Goal: Transaction & Acquisition: Purchase product/service

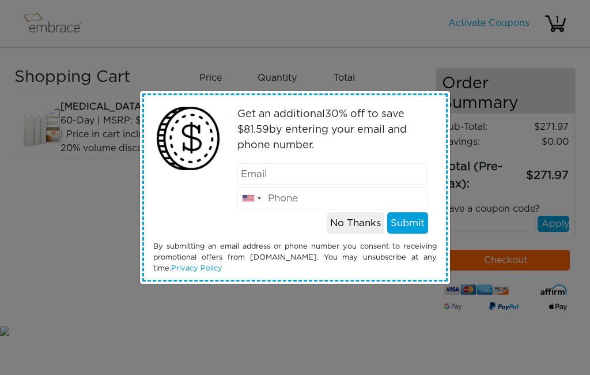
click at [349, 227] on button "No Thanks" at bounding box center [356, 223] width 58 height 22
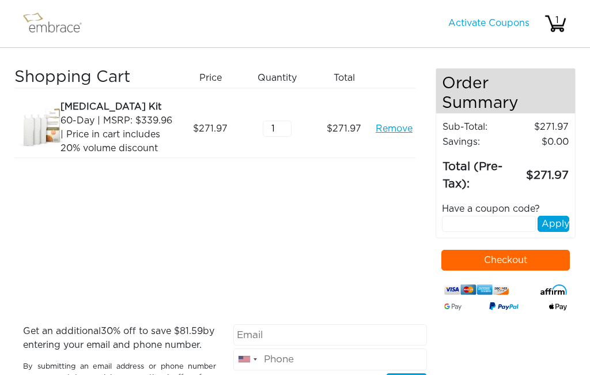
click at [63, 32] on img at bounding box center [57, 23] width 75 height 29
click at [46, 24] on img at bounding box center [57, 23] width 75 height 29
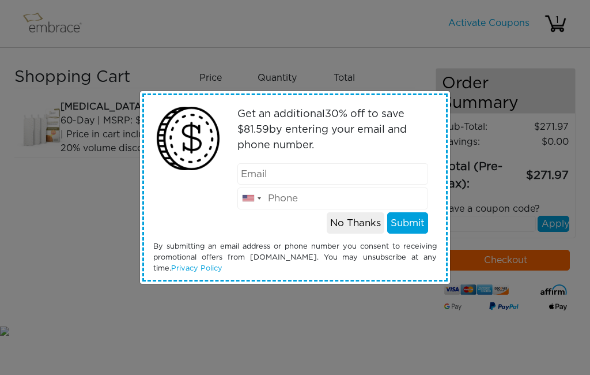
click at [349, 221] on button "No Thanks" at bounding box center [356, 223] width 58 height 22
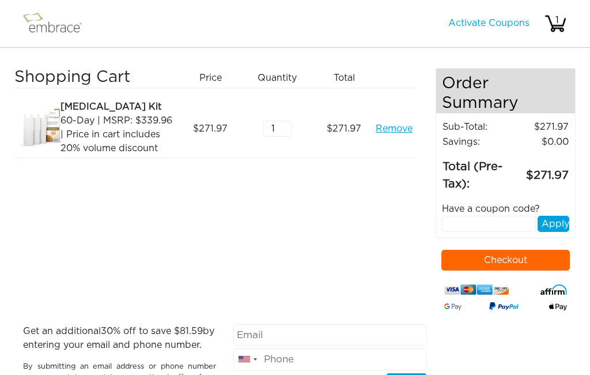
click at [498, 21] on link "Activate Coupons" at bounding box center [488, 22] width 81 height 9
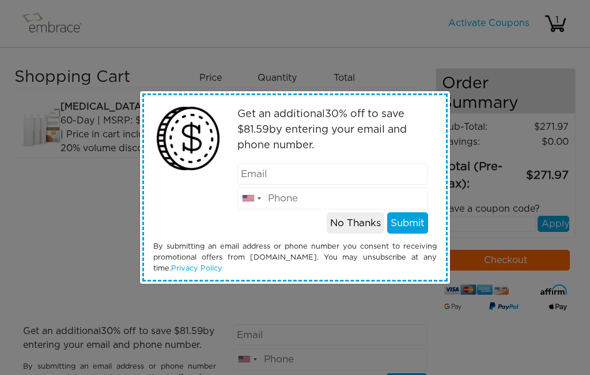
click at [345, 222] on button "No Thanks" at bounding box center [356, 223] width 58 height 22
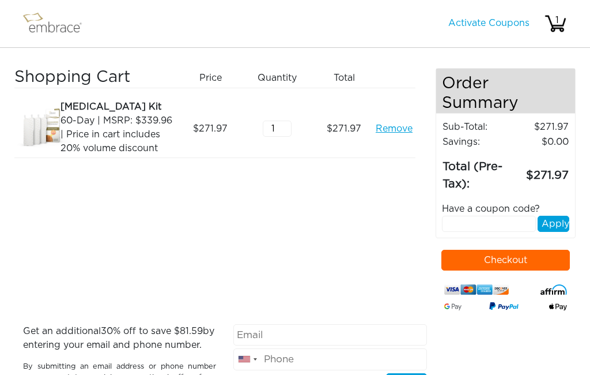
click at [70, 24] on img at bounding box center [57, 23] width 75 height 29
click at [119, 135] on div "60-Day | MSRP: $339.96 | Price in cart includes 20% volume discount" at bounding box center [117, 134] width 112 height 41
click at [520, 257] on button "Checkout" at bounding box center [505, 260] width 129 height 21
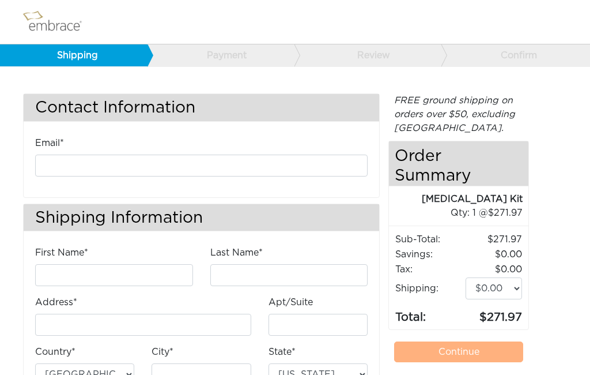
click at [48, 22] on img at bounding box center [57, 21] width 75 height 29
click at [40, 25] on img at bounding box center [57, 21] width 75 height 29
click at [45, 20] on img at bounding box center [57, 21] width 75 height 29
click at [44, 24] on img at bounding box center [57, 21] width 75 height 29
click at [68, 23] on img at bounding box center [57, 21] width 75 height 29
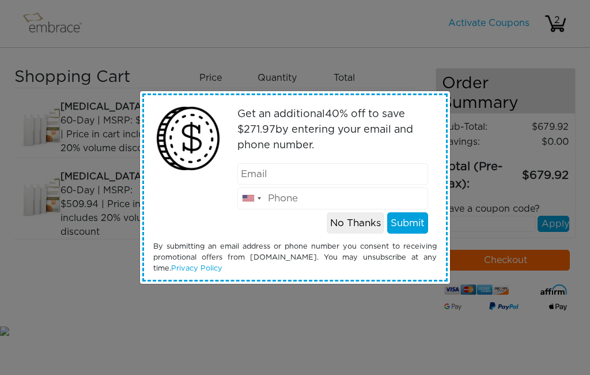
click at [349, 222] on button "No Thanks" at bounding box center [356, 223] width 58 height 22
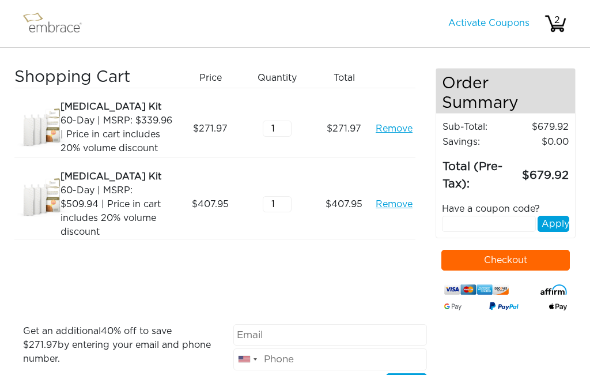
click at [96, 108] on div "[MEDICAL_DATA] Kit" at bounding box center [117, 107] width 112 height 14
click at [99, 126] on div "60-Day | MSRP: $339.96 | Price in cart includes 20% volume discount" at bounding box center [117, 134] width 112 height 41
click at [47, 124] on img at bounding box center [43, 129] width 58 height 58
click at [115, 128] on div "60-Day | MSRP: $339.96 | Price in cart includes 20% volume discount" at bounding box center [117, 134] width 112 height 41
click at [65, 29] on img at bounding box center [57, 23] width 75 height 29
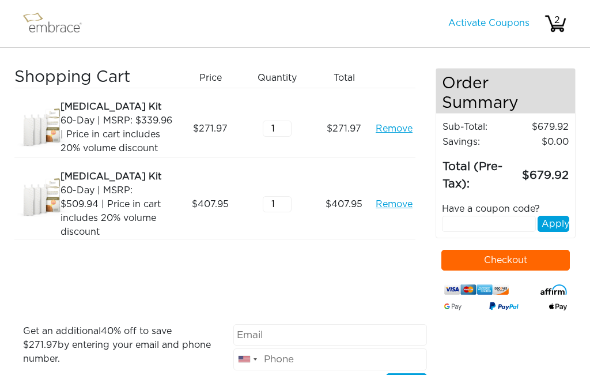
click at [36, 21] on img at bounding box center [57, 23] width 75 height 29
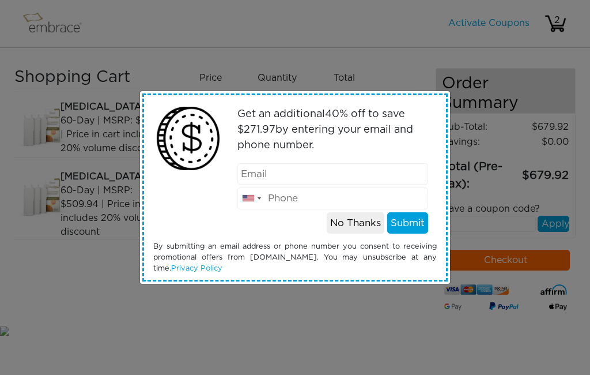
click at [352, 218] on button "No Thanks" at bounding box center [356, 223] width 58 height 22
